Goal: Find specific page/section: Find specific page/section

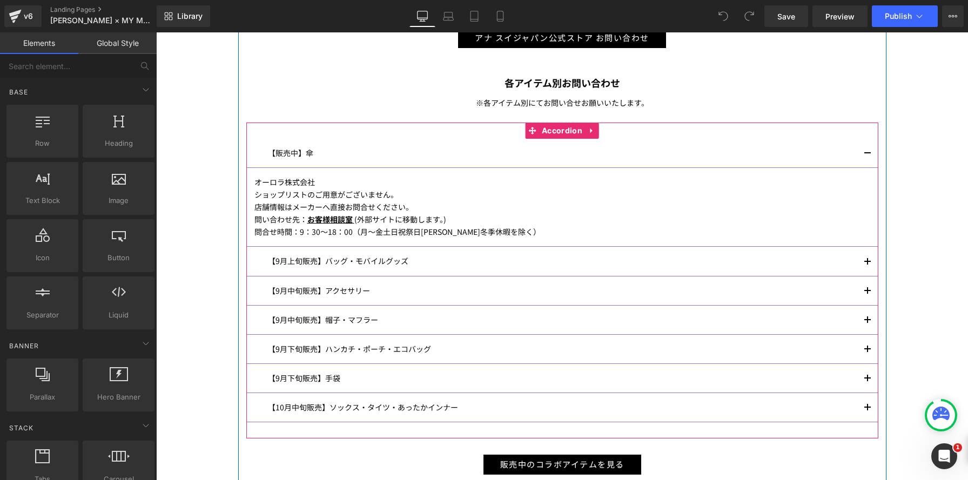
scroll to position [683, 0]
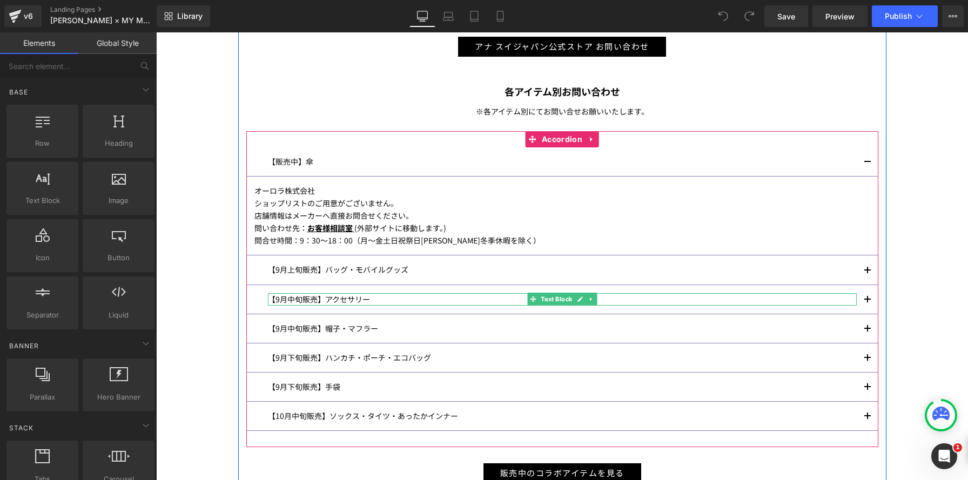
click at [347, 298] on p "【9月中旬販売】アクセサリー" at bounding box center [562, 299] width 589 height 12
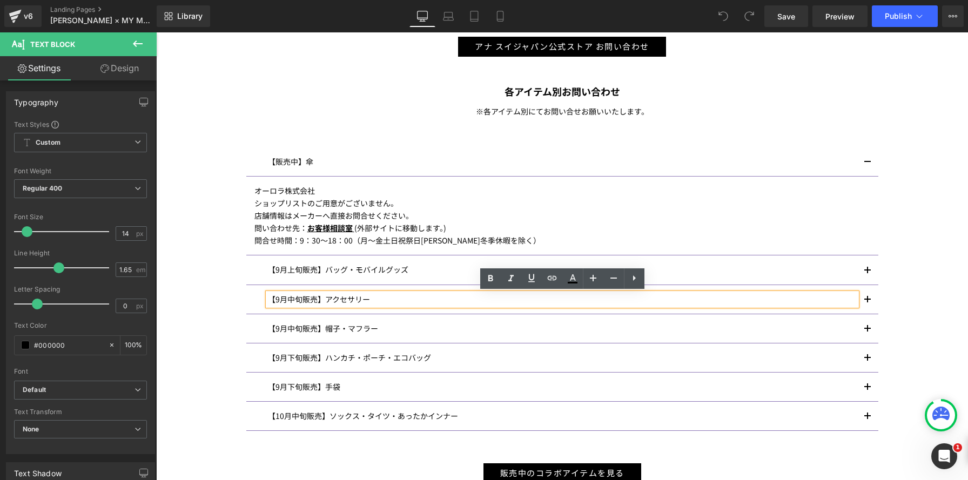
click at [868, 303] on span "button" at bounding box center [868, 303] width 0 height 0
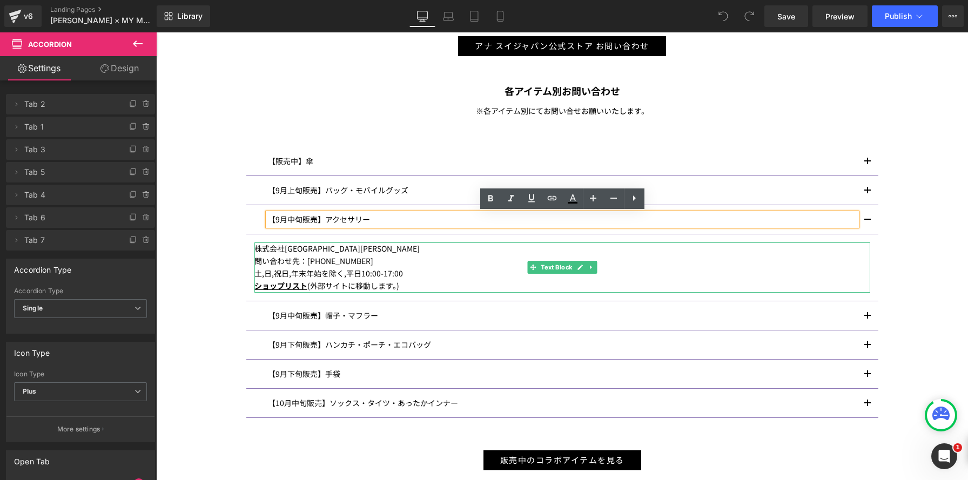
click at [349, 250] on p "株式会社[GEOGRAPHIC_DATA][PERSON_NAME]" at bounding box center [563, 249] width 616 height 12
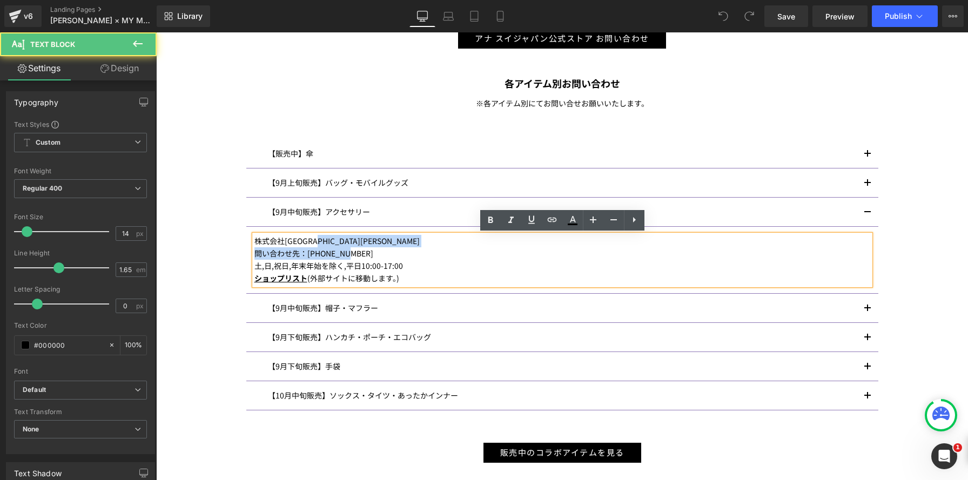
drag, startPoint x: 345, startPoint y: 246, endPoint x: 336, endPoint y: 244, distance: 9.3
click at [336, 244] on p "株式会社[GEOGRAPHIC_DATA][PERSON_NAME]" at bounding box center [563, 241] width 616 height 12
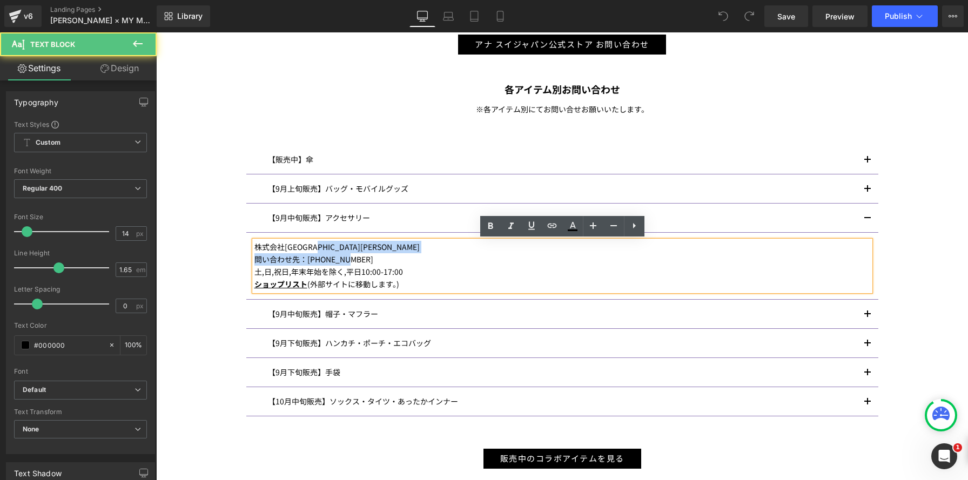
click at [346, 243] on p "株式会社[GEOGRAPHIC_DATA][PERSON_NAME]" at bounding box center [563, 247] width 616 height 12
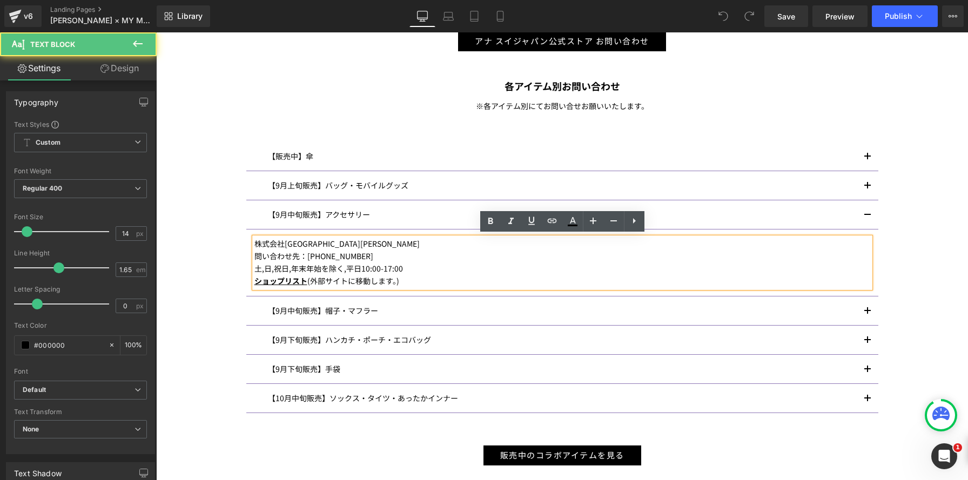
scroll to position [690, 0]
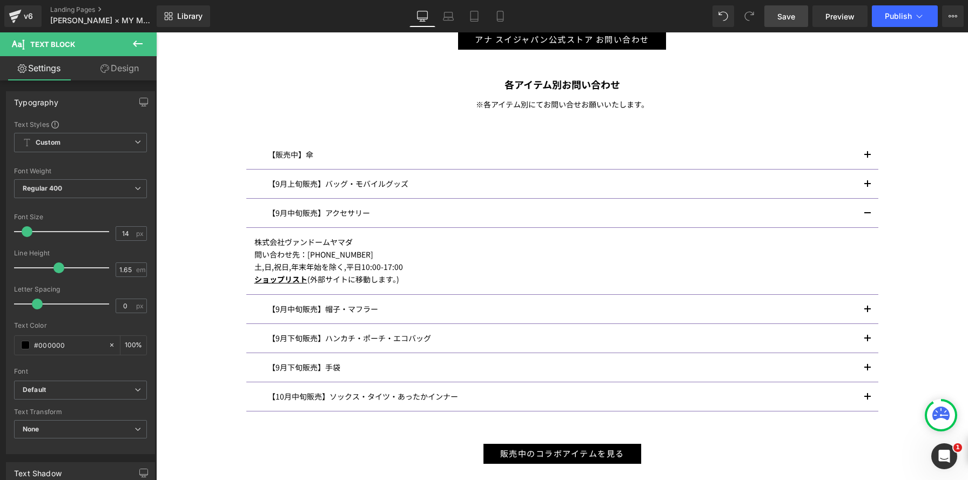
click at [778, 21] on link "Save" at bounding box center [787, 16] width 44 height 22
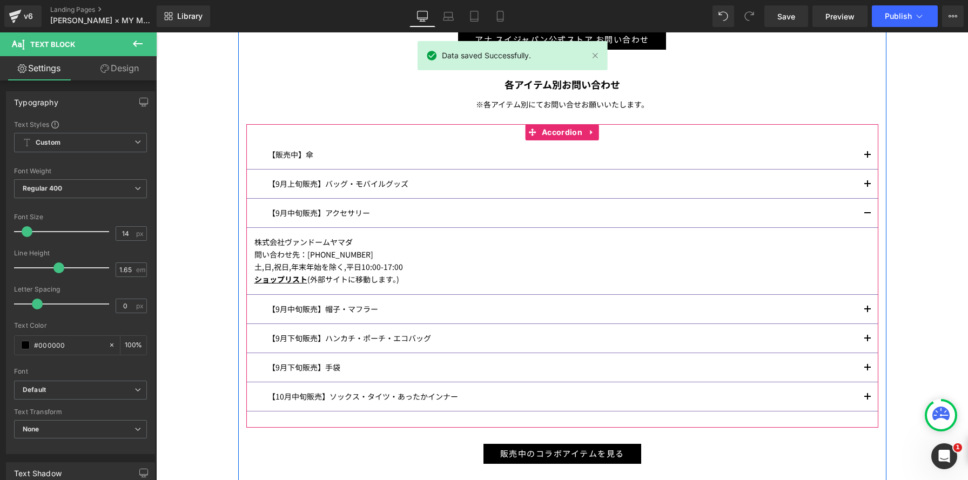
click at [869, 215] on button "button" at bounding box center [868, 213] width 22 height 29
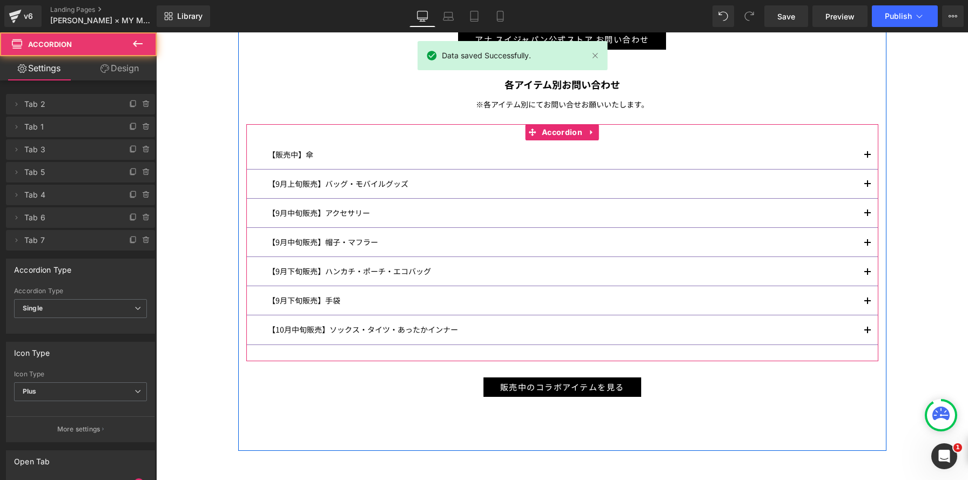
click at [869, 215] on button "button" at bounding box center [868, 213] width 22 height 29
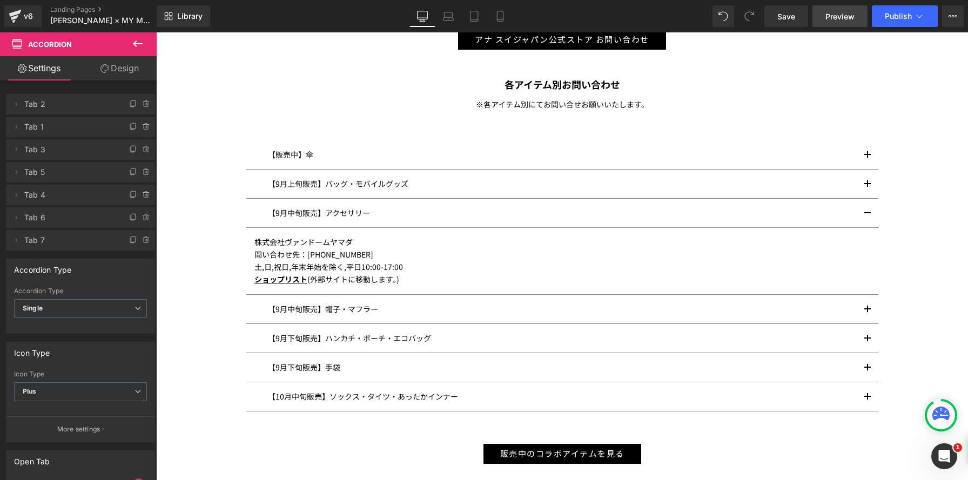
drag, startPoint x: 775, startPoint y: 18, endPoint x: 845, endPoint y: 23, distance: 70.4
click at [775, 18] on link "Save" at bounding box center [787, 16] width 44 height 22
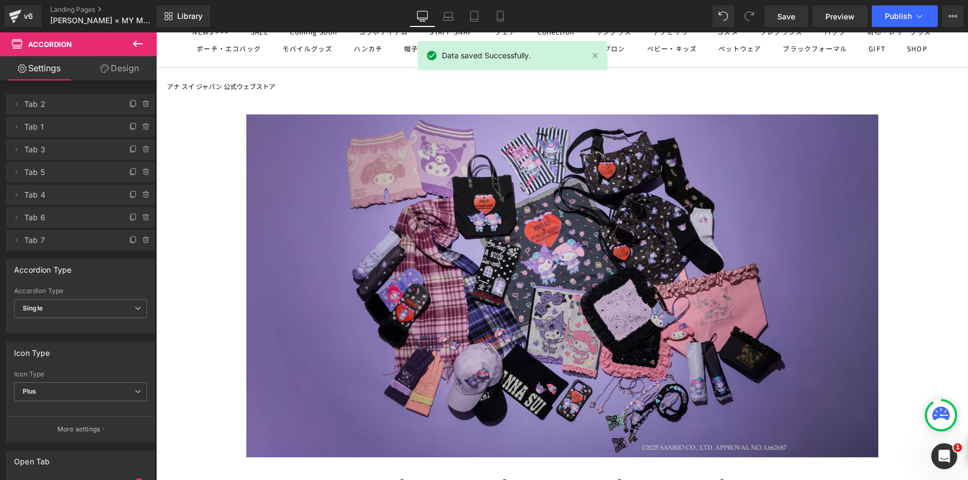
scroll to position [78, 0]
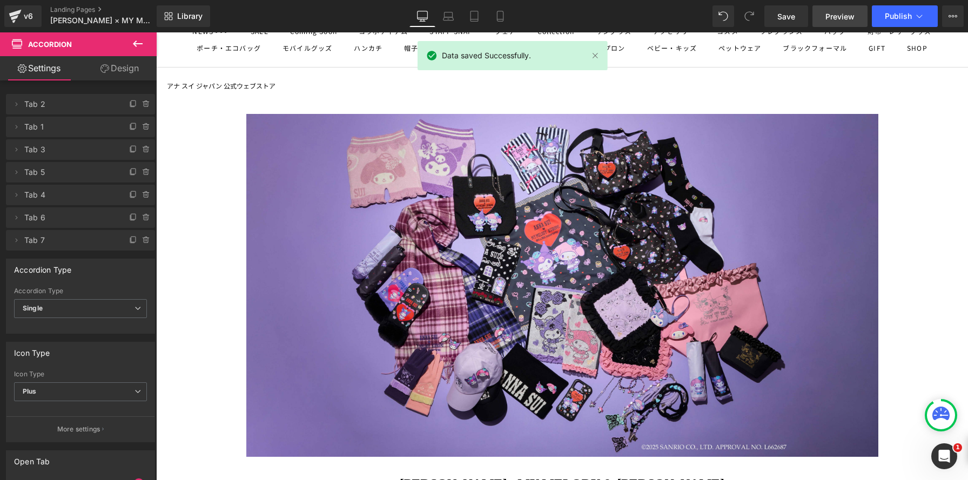
click at [831, 18] on span "Preview" at bounding box center [840, 16] width 29 height 11
